Goal: Transaction & Acquisition: Book appointment/travel/reservation

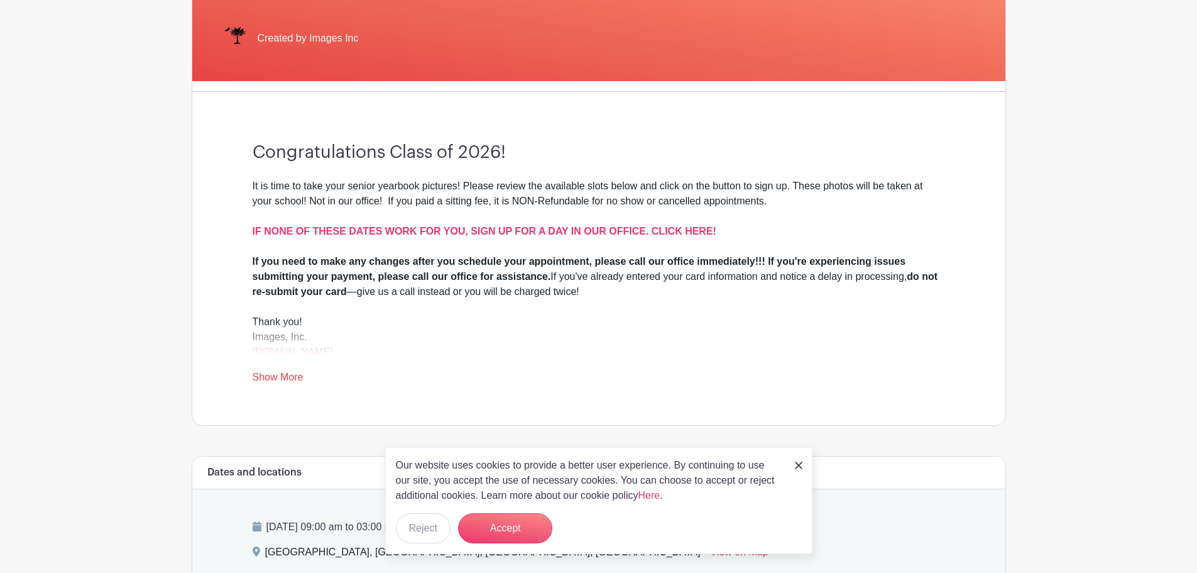
scroll to position [251, 0]
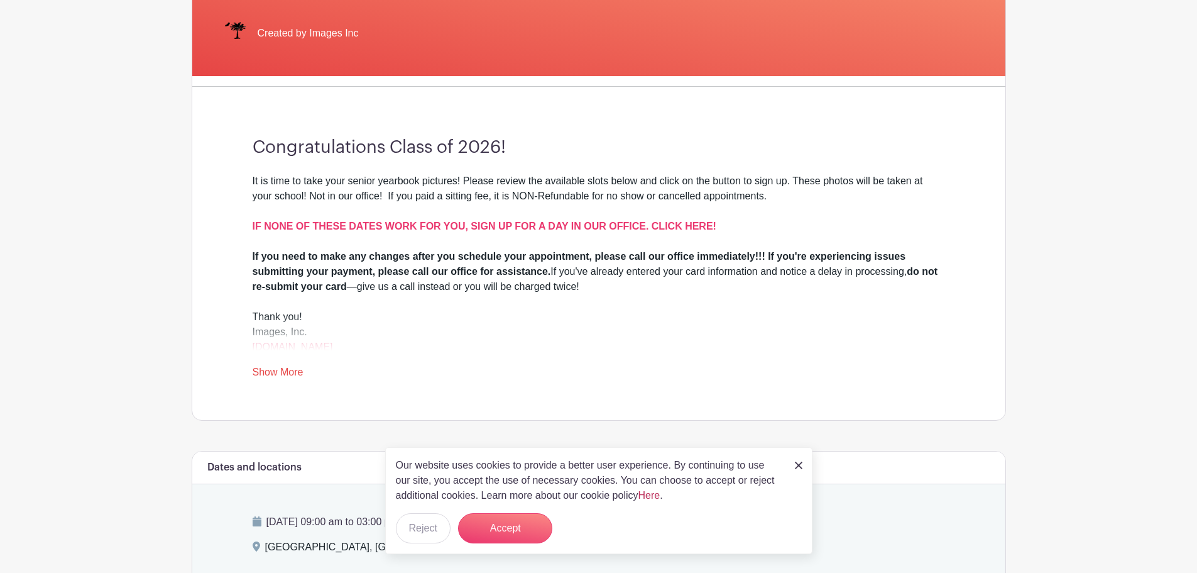
click at [657, 494] on link "Here" at bounding box center [650, 495] width 22 height 11
click at [417, 531] on button "Reject" at bounding box center [423, 528] width 55 height 30
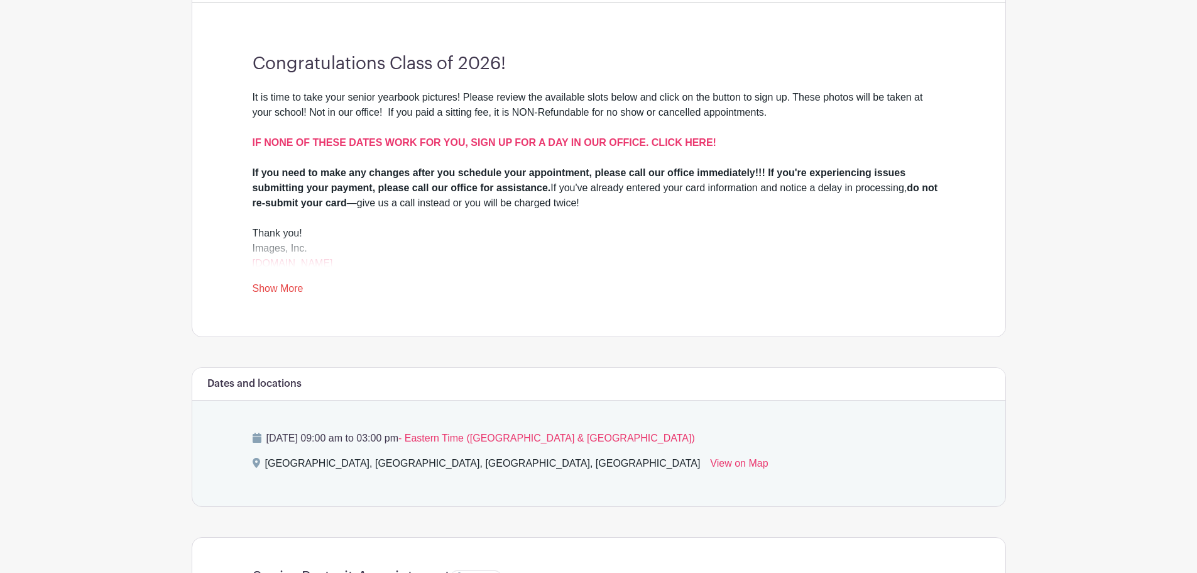
scroll to position [333, 0]
click at [275, 290] on link "Show More" at bounding box center [278, 293] width 51 height 16
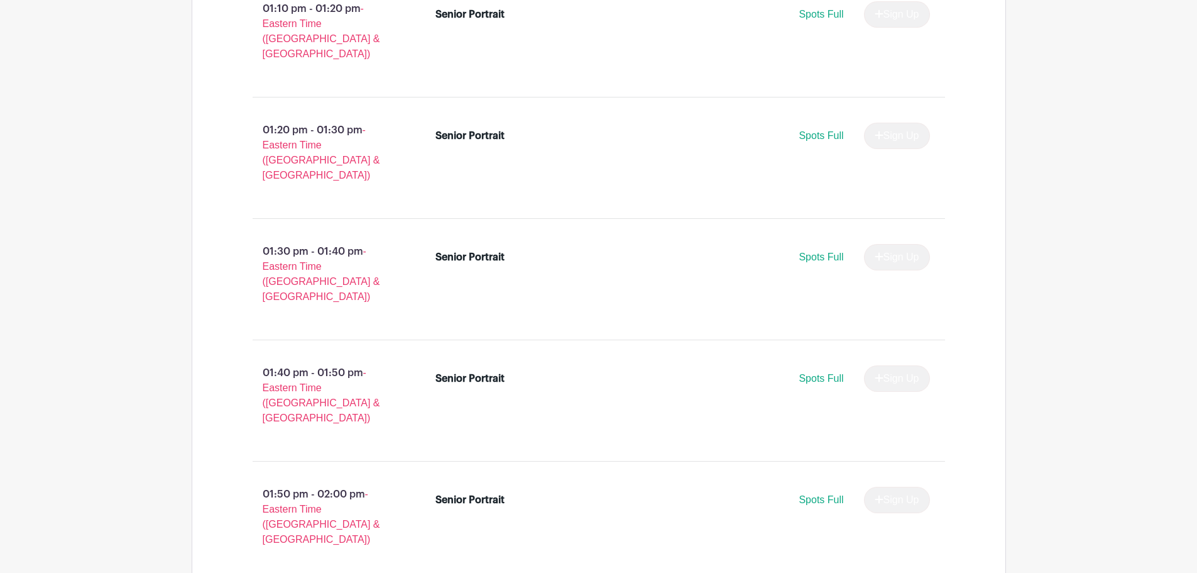
scroll to position [4293, 0]
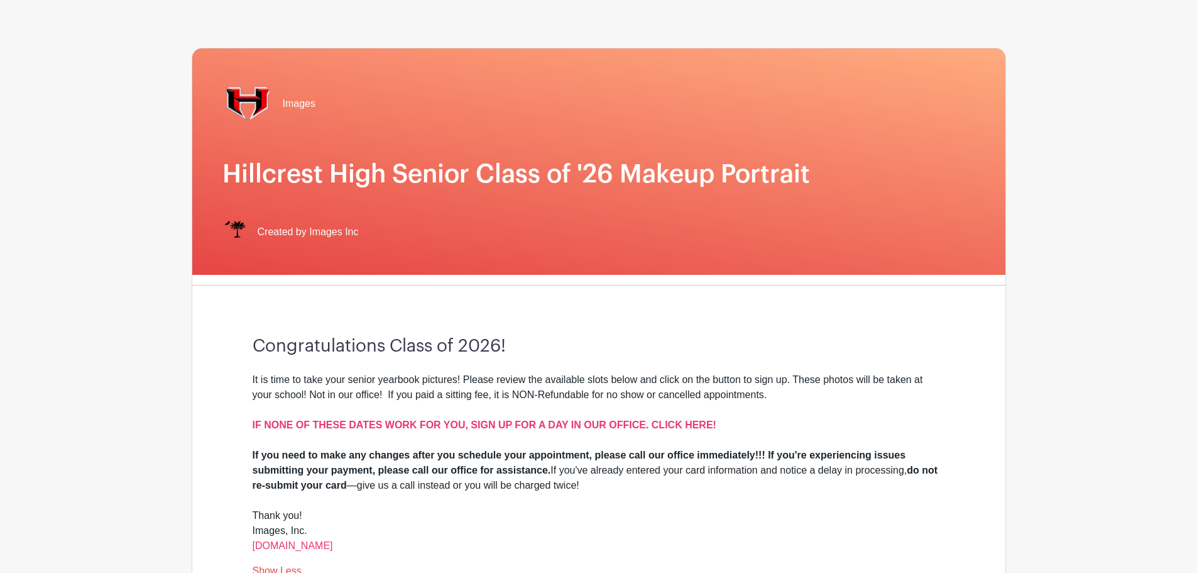
scroll to position [189, 0]
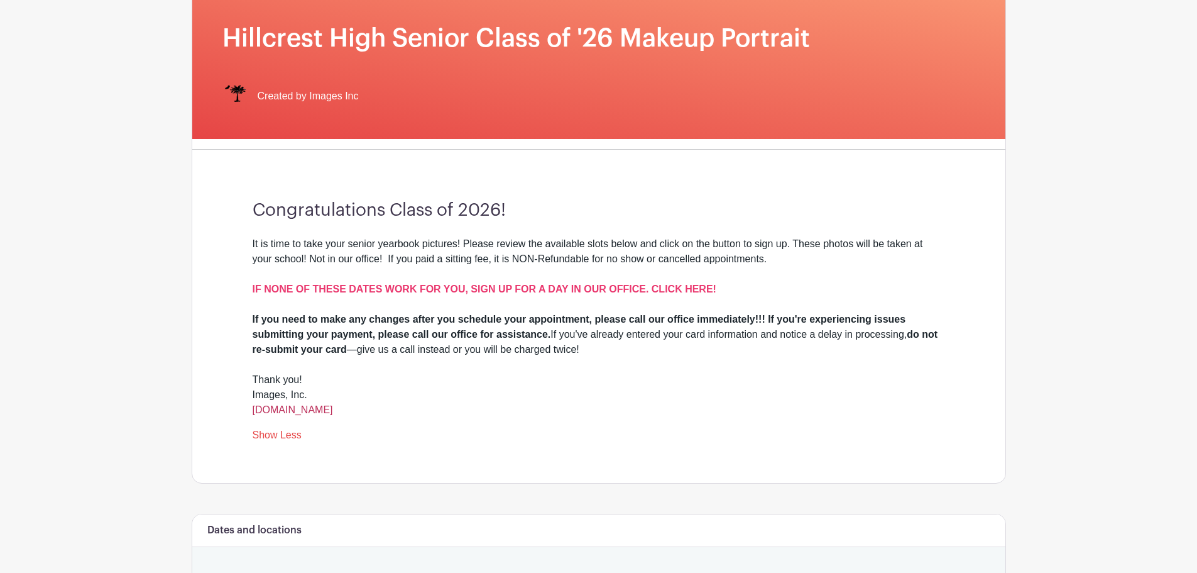
click at [294, 410] on link "[DOMAIN_NAME]" at bounding box center [293, 409] width 80 height 11
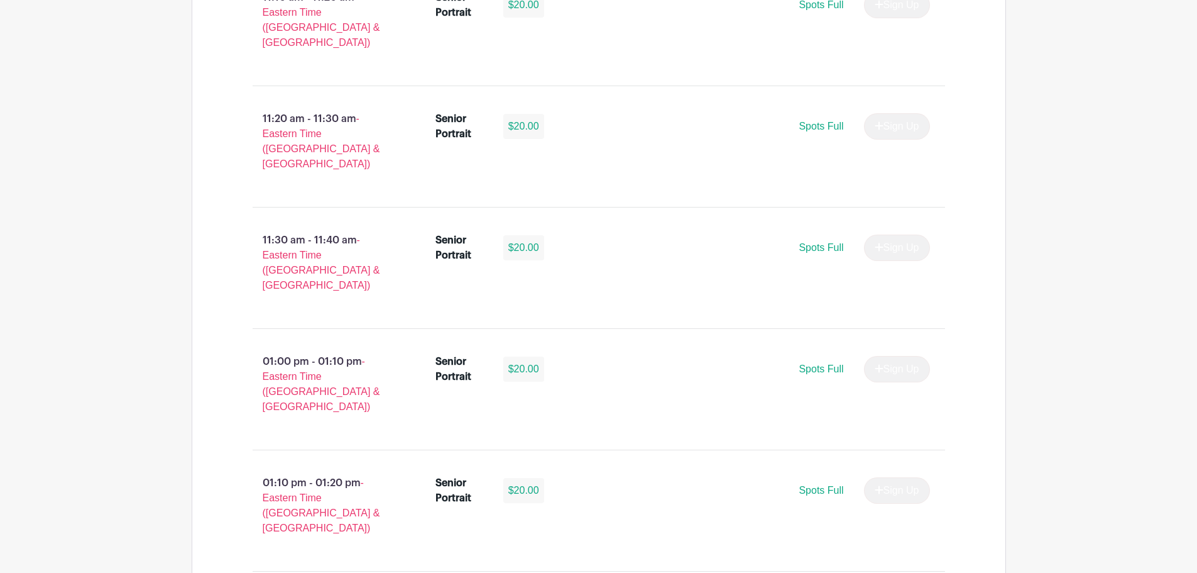
scroll to position [3772, 0]
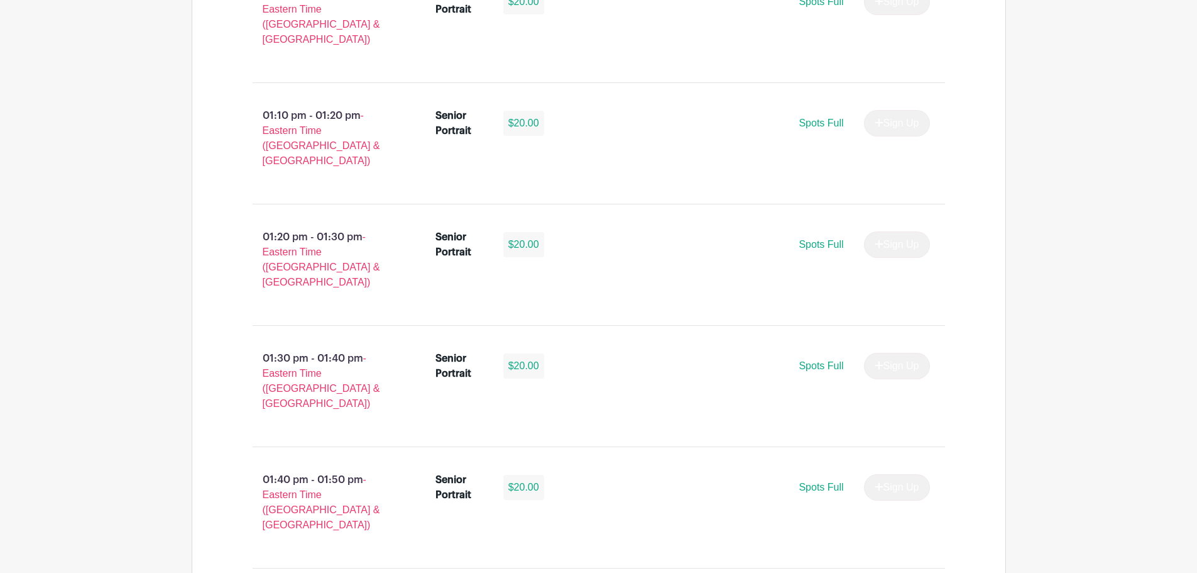
select select "3948"
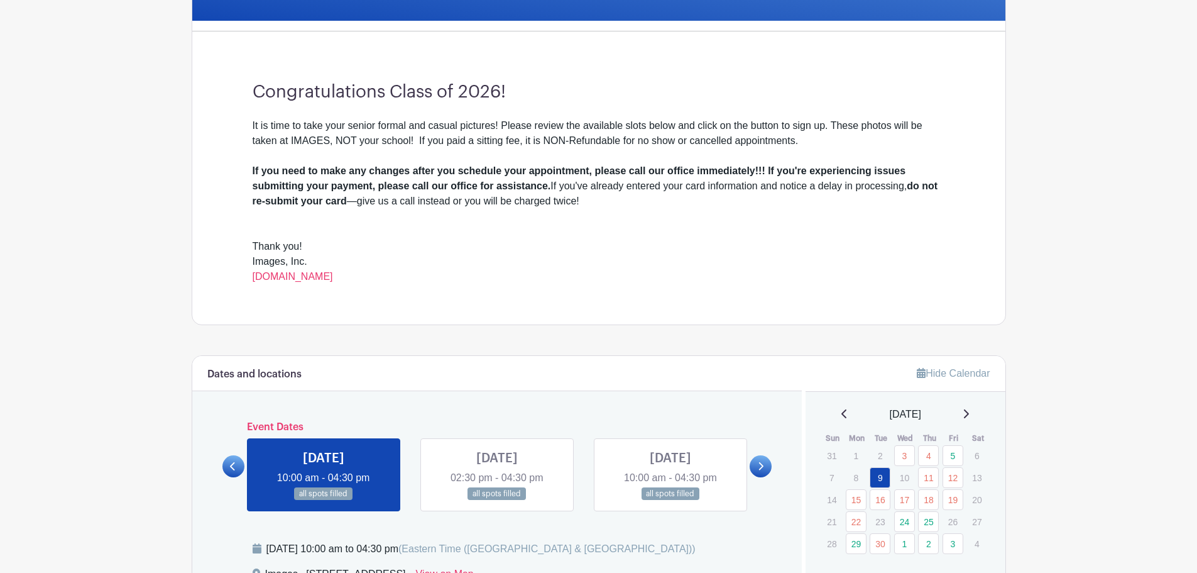
scroll to position [431, 0]
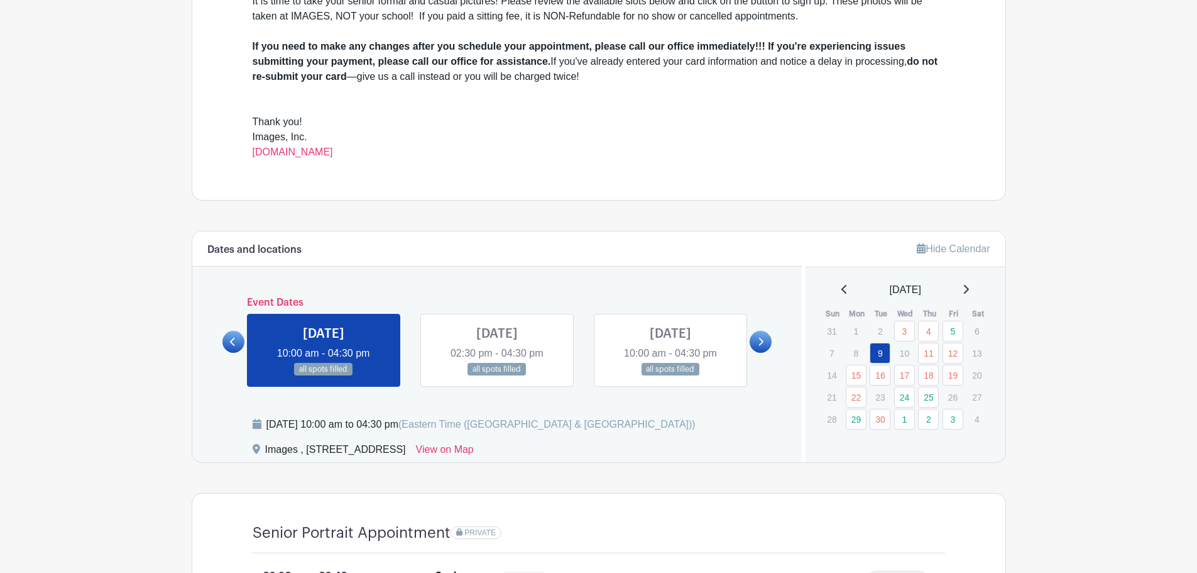
click at [754, 348] on link at bounding box center [761, 342] width 22 height 22
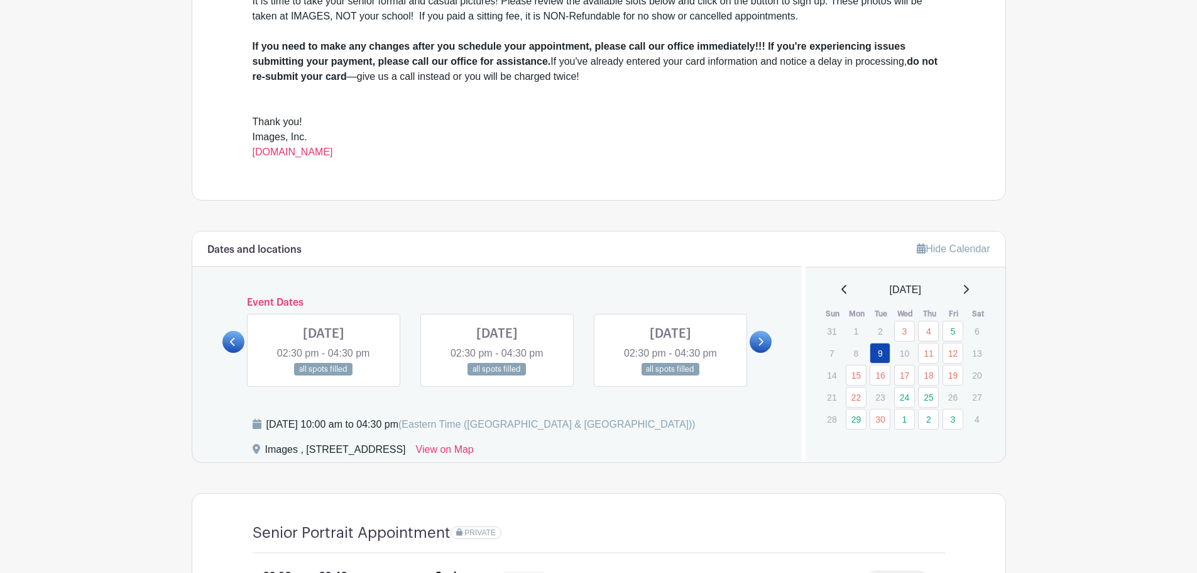
click at [753, 348] on link at bounding box center [761, 342] width 22 height 22
click at [497, 376] on link at bounding box center [497, 376] width 0 height 0
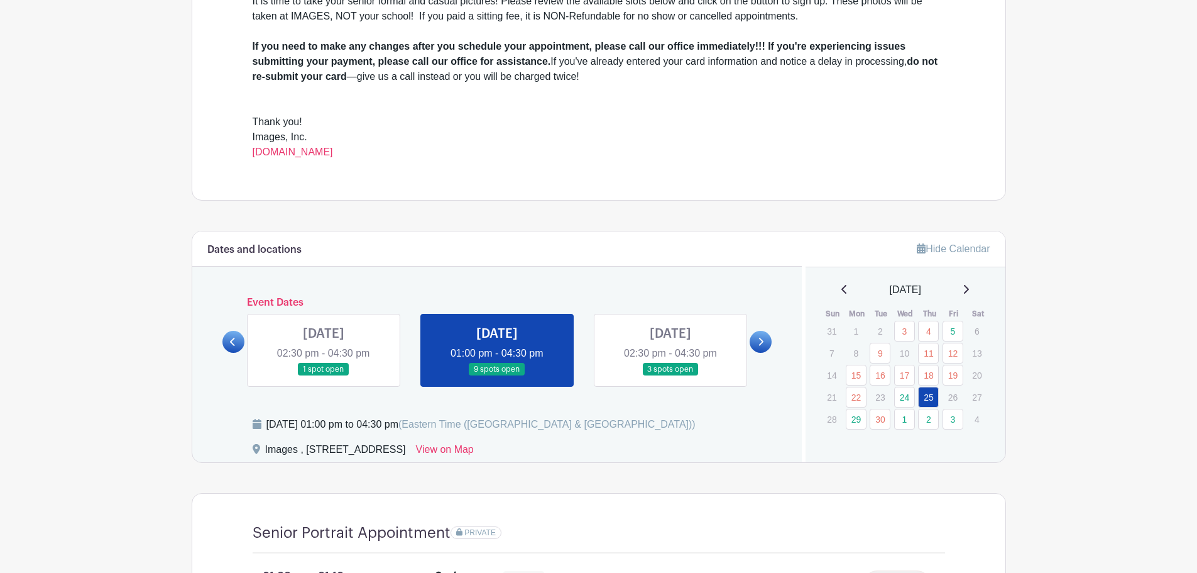
click at [671, 376] on link at bounding box center [671, 376] width 0 height 0
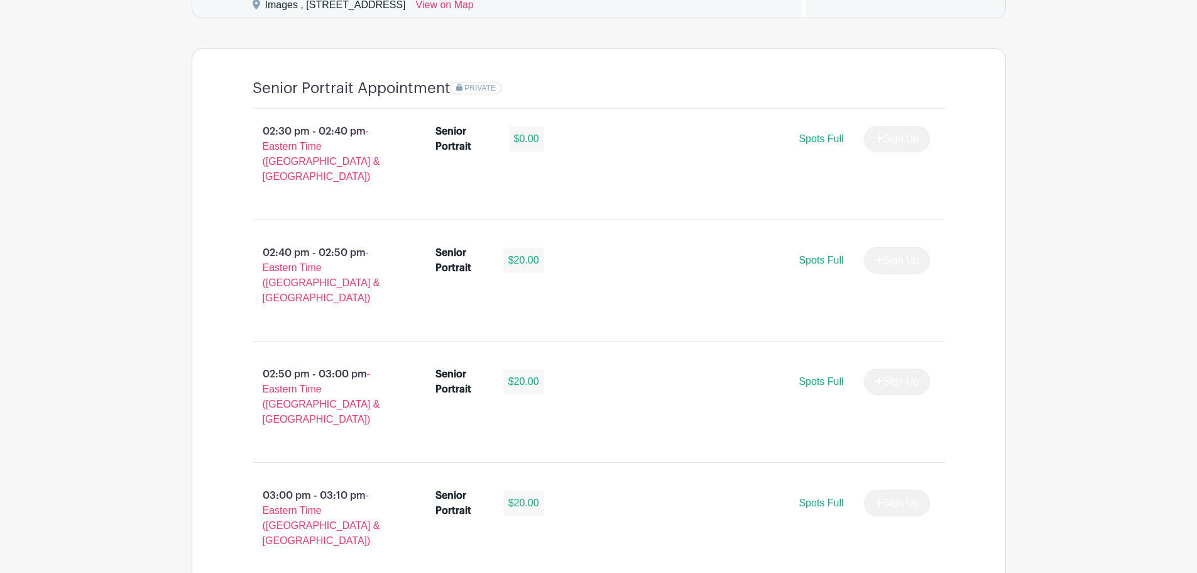
scroll to position [1248, 0]
